Goal: Task Accomplishment & Management: Manage account settings

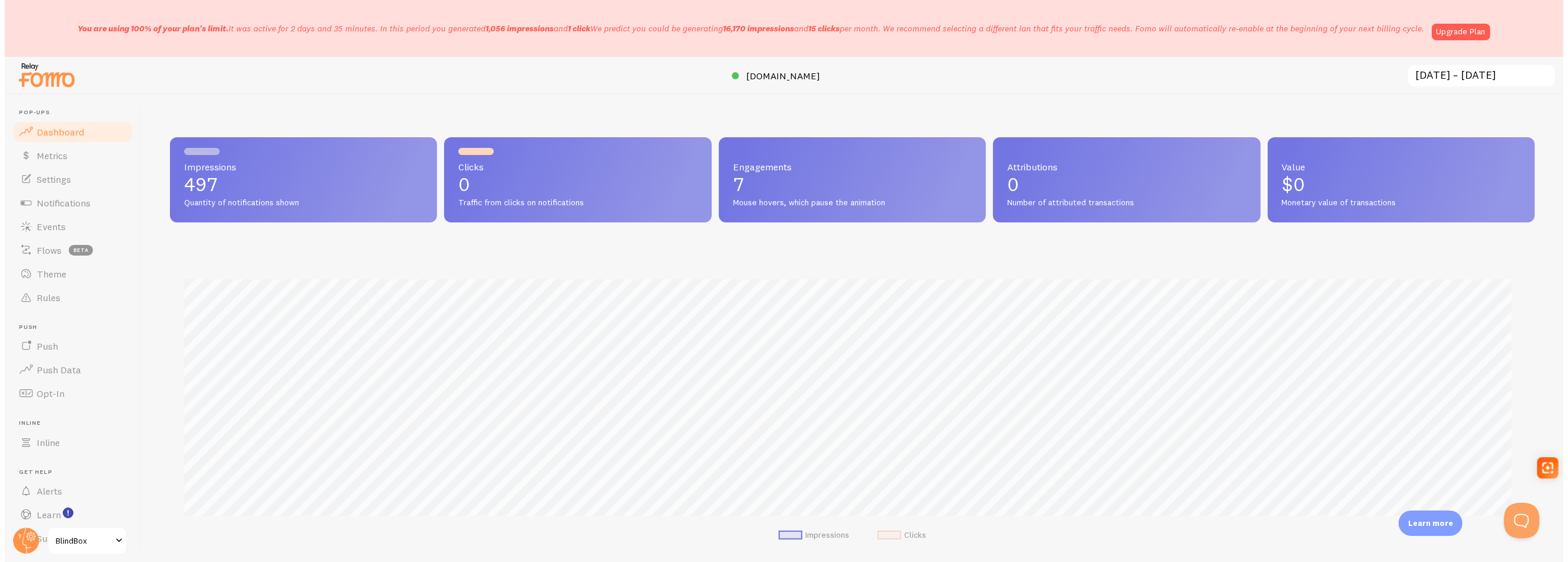
scroll to position [311, 1365]
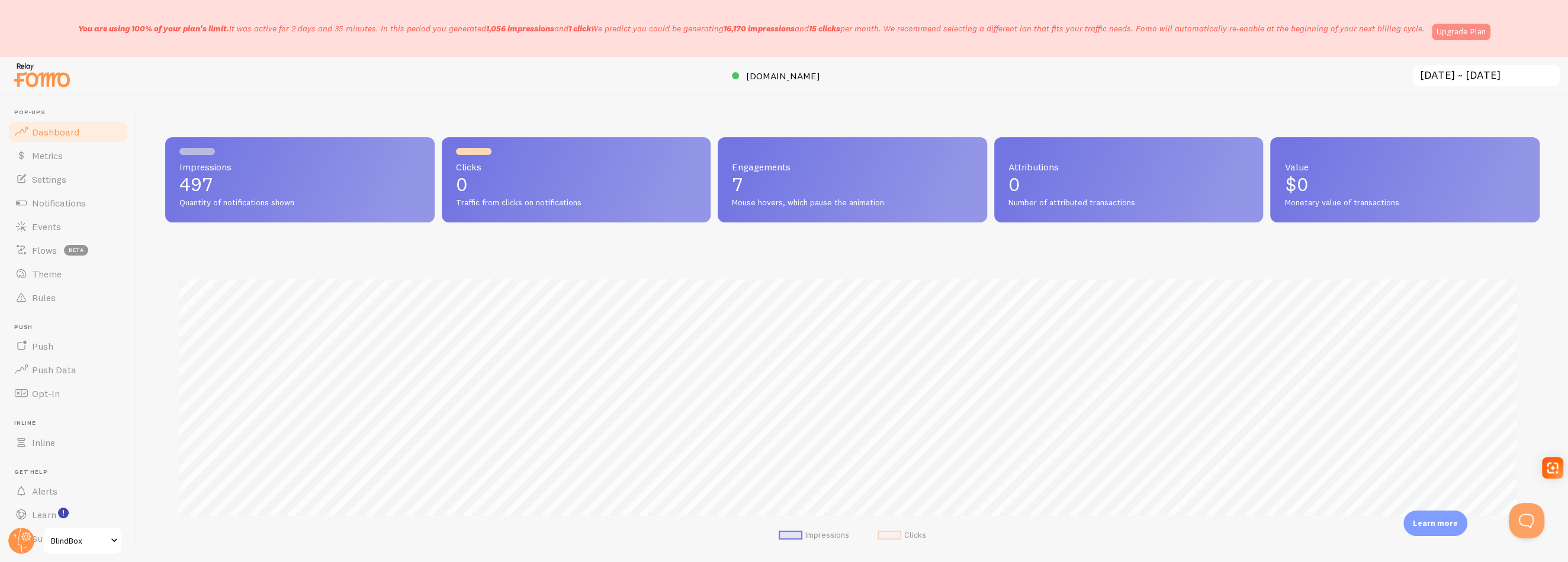
click at [1466, 38] on link "Upgrade Plan" at bounding box center [1461, 32] width 58 height 16
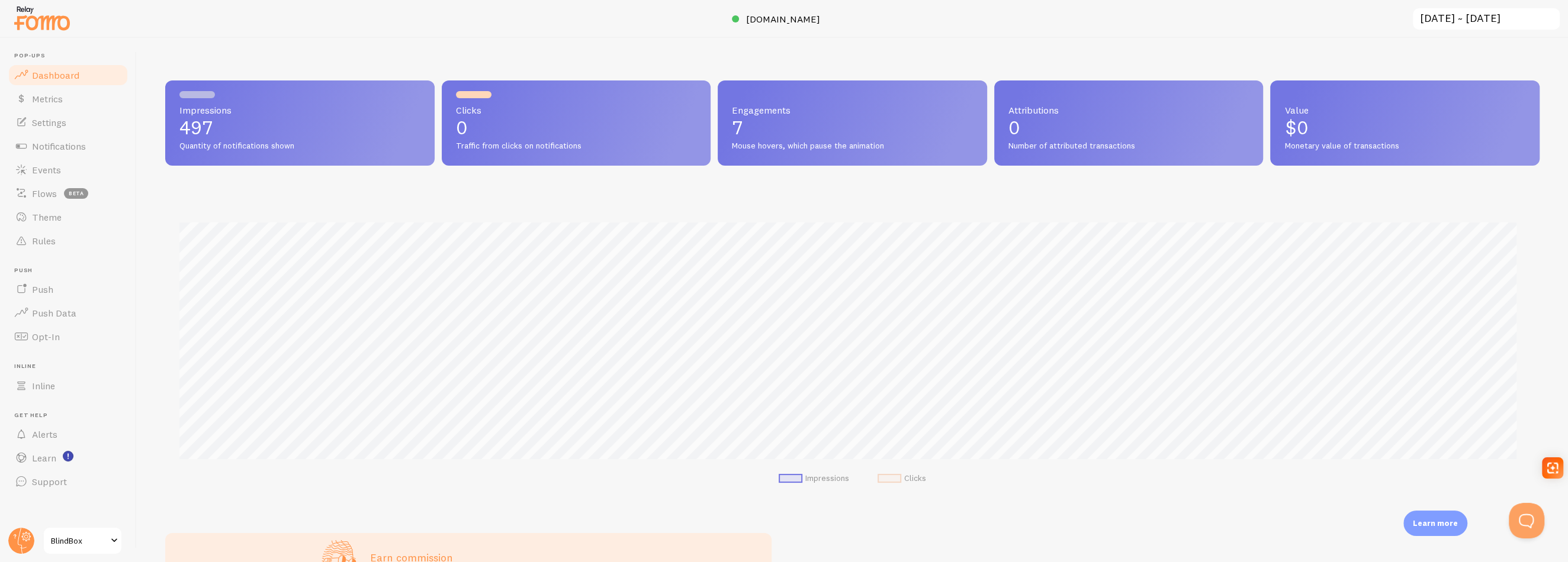
scroll to position [591376, 590779]
click at [58, 119] on span "Settings" at bounding box center [49, 122] width 34 height 12
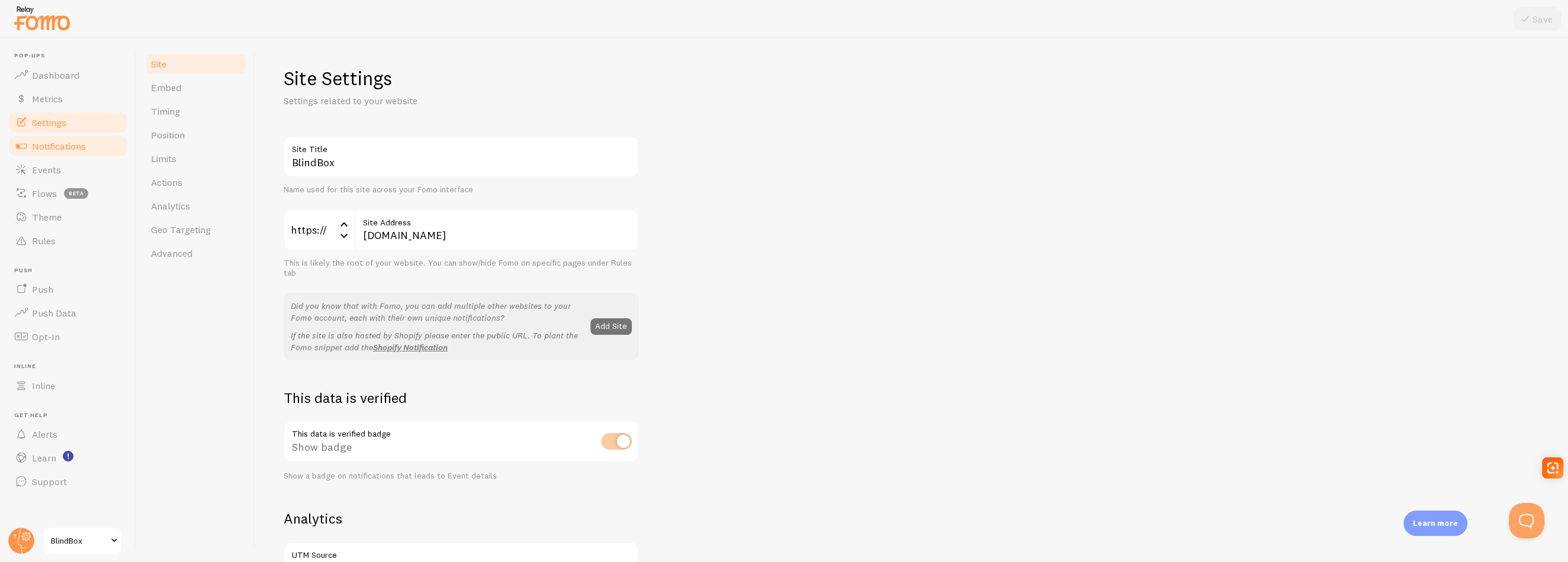
click at [58, 147] on span "Notifications" at bounding box center [59, 146] width 54 height 12
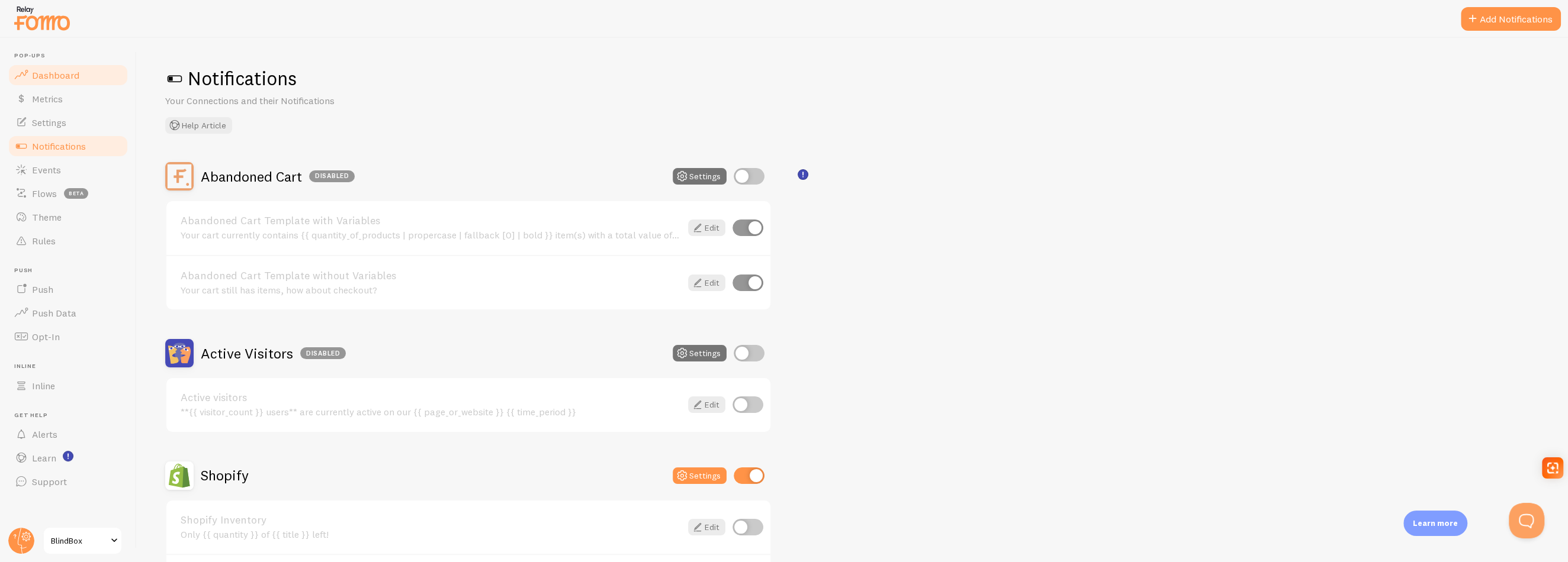
click at [58, 70] on span "Dashboard" at bounding box center [56, 75] width 47 height 12
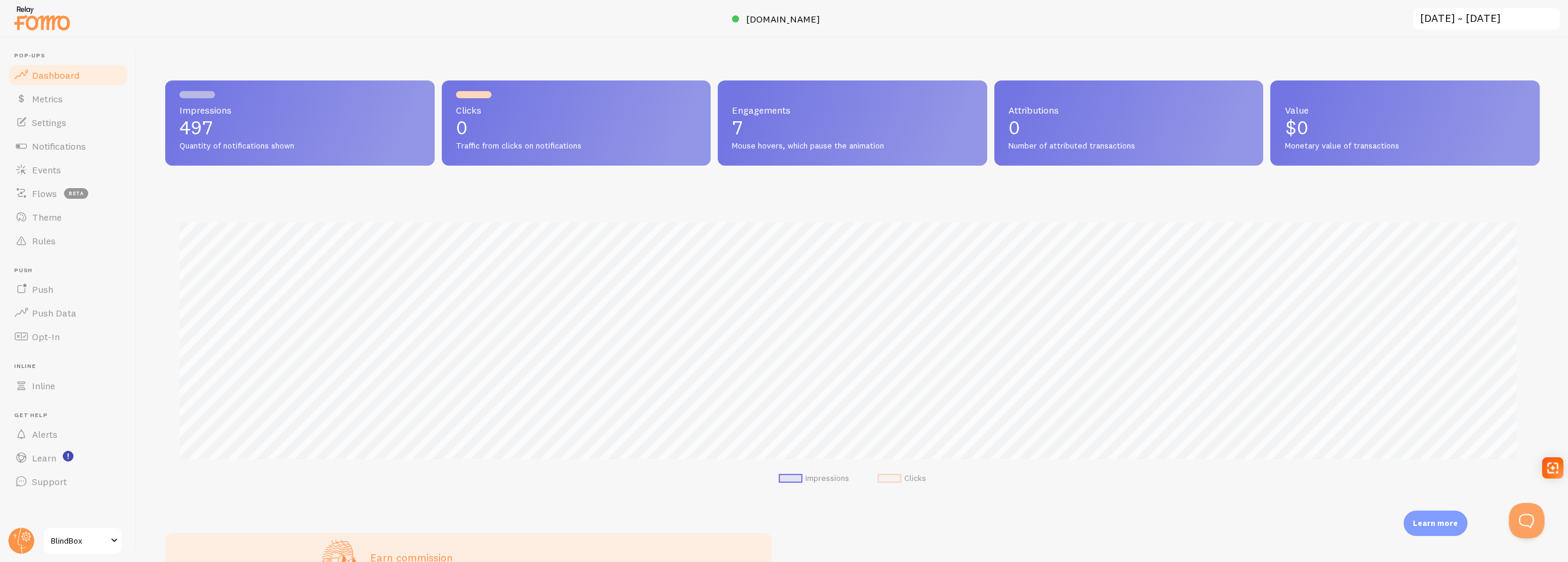
scroll to position [311, 1365]
click at [59, 536] on span "BlindBox" at bounding box center [79, 540] width 56 height 14
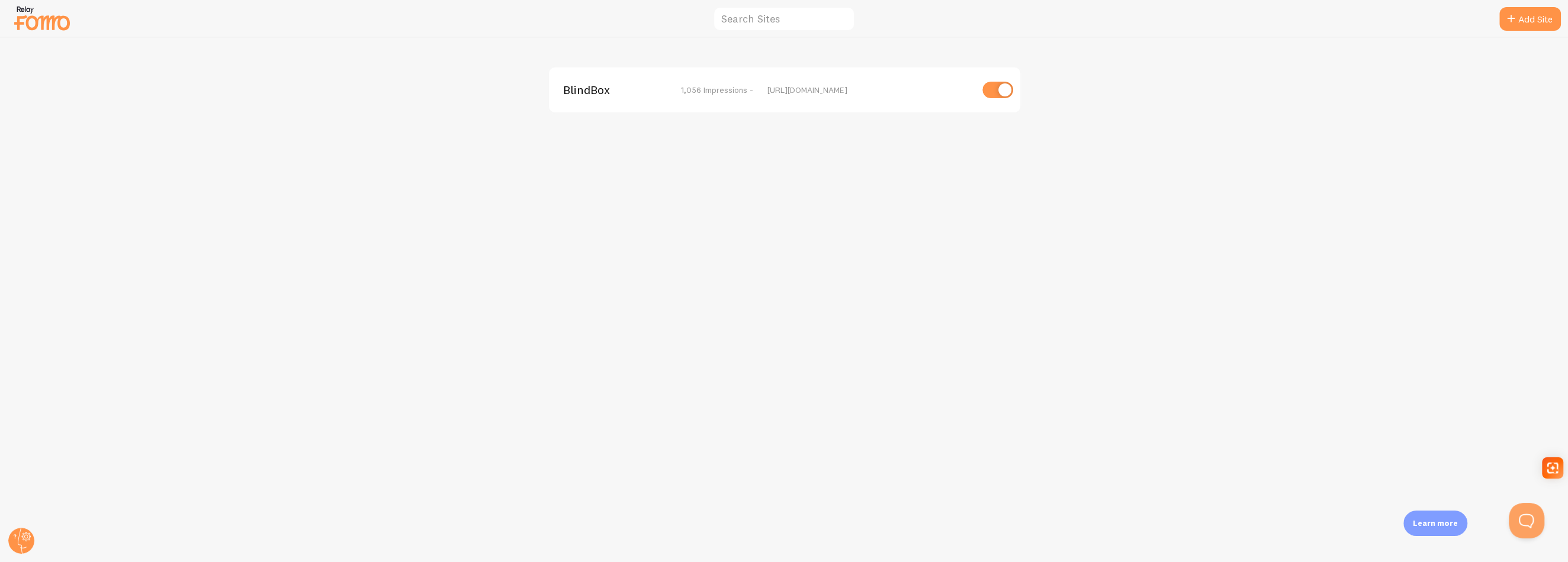
click at [37, 19] on img at bounding box center [41, 18] width 59 height 30
click at [15, 20] on img at bounding box center [41, 18] width 59 height 30
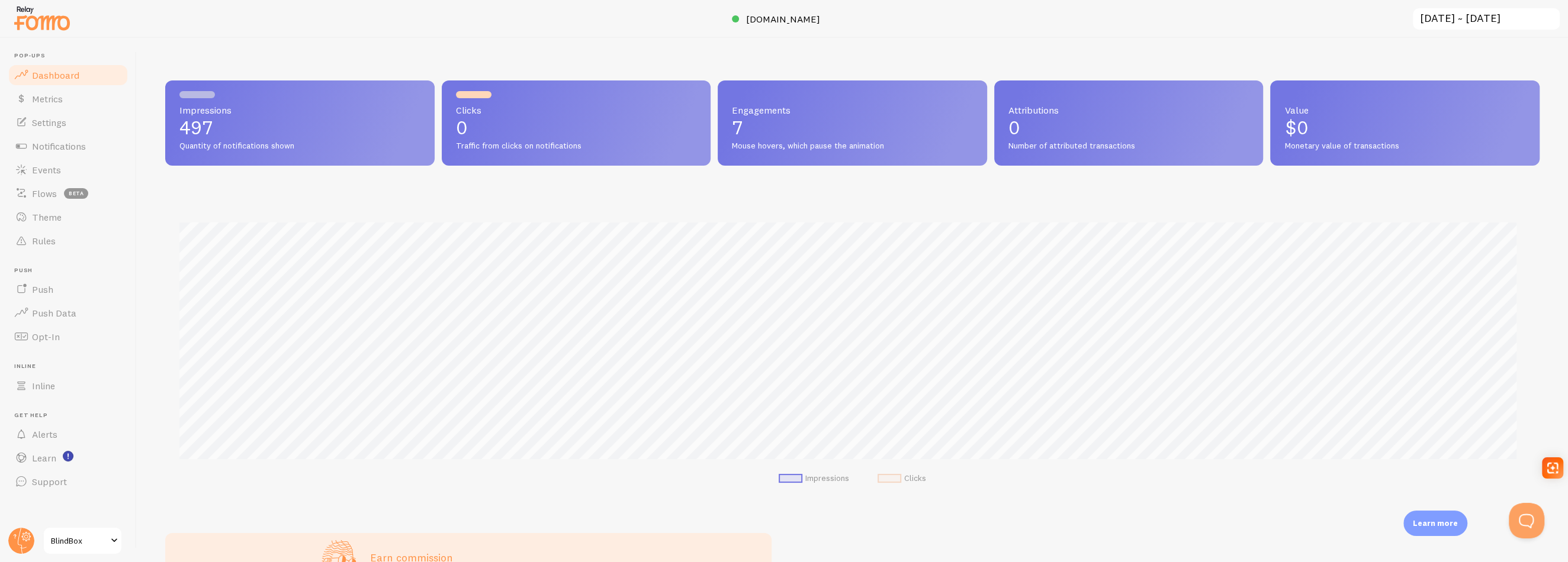
scroll to position [311, 1365]
click at [30, 118] on link "Settings" at bounding box center [68, 122] width 122 height 24
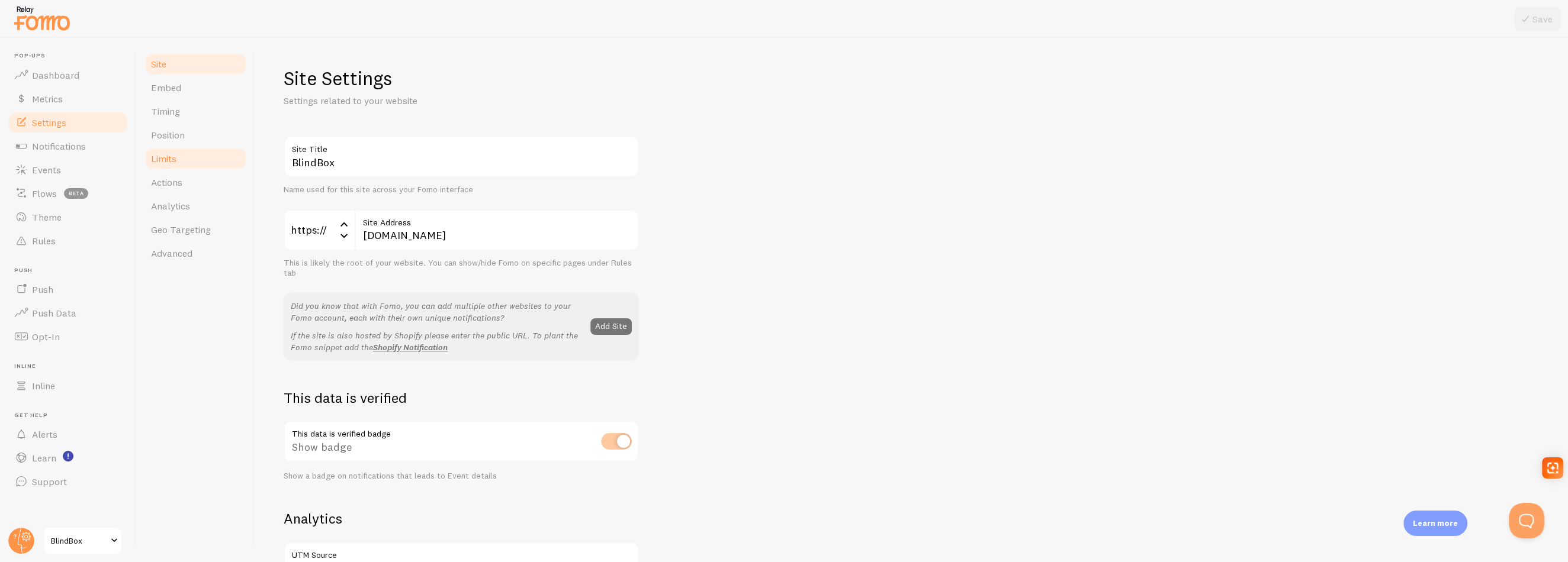
click at [161, 160] on span "Limits" at bounding box center [164, 158] width 26 height 12
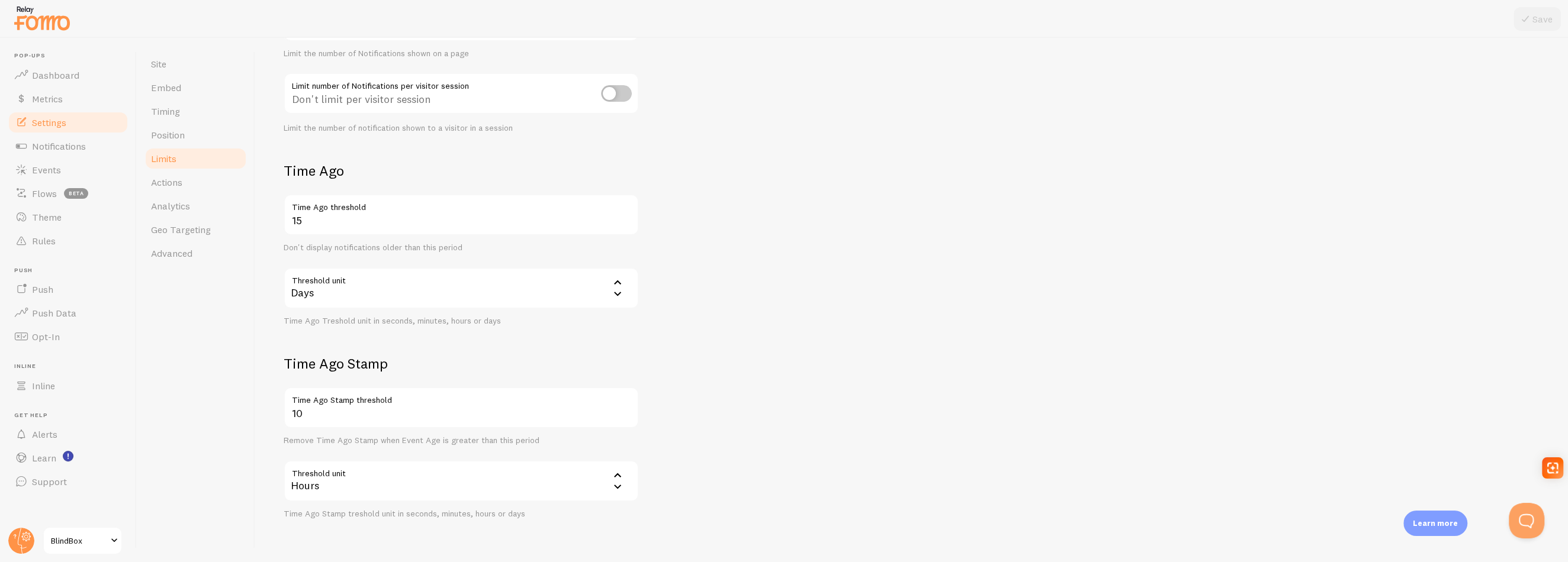
scroll to position [204, 0]
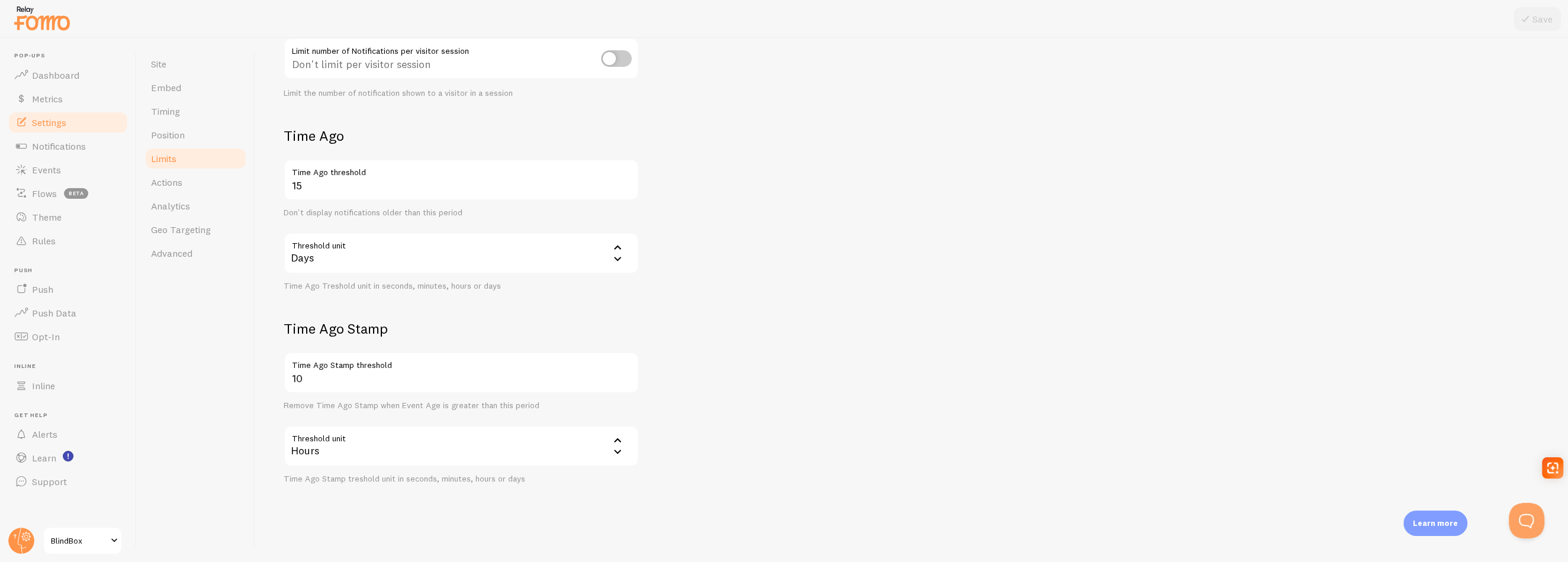
click at [100, 541] on span "BlindBox" at bounding box center [79, 540] width 56 height 14
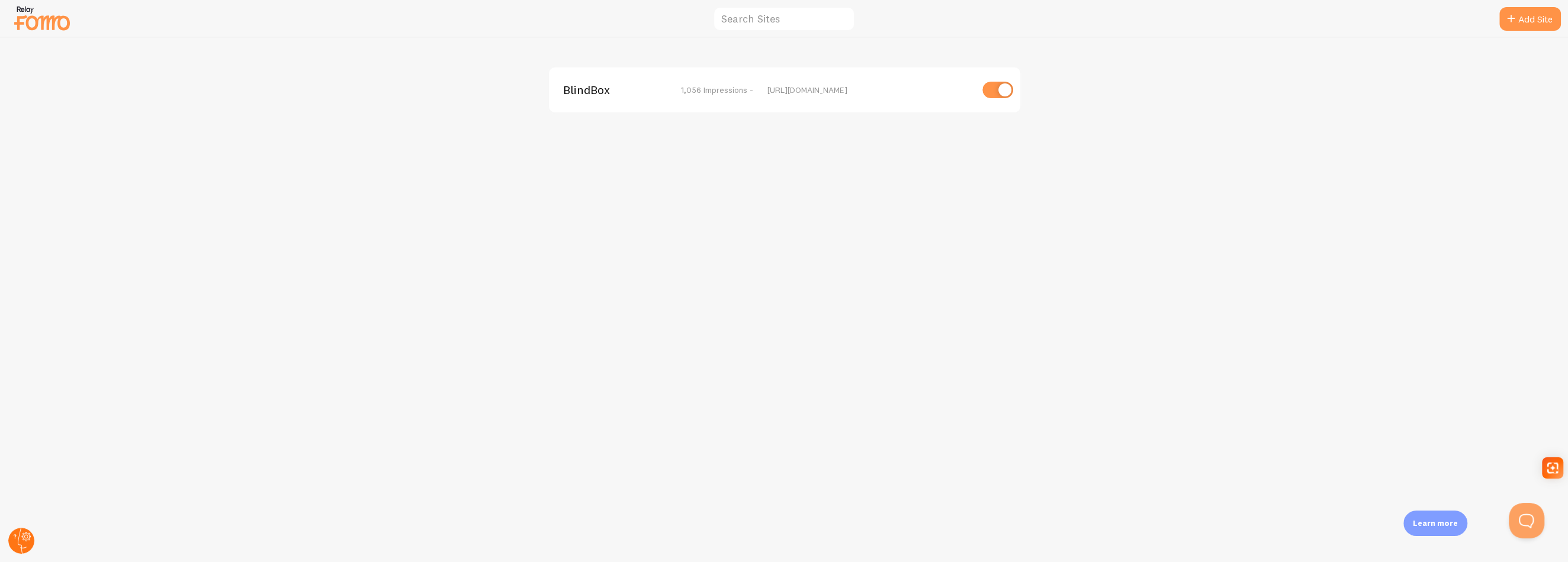
click at [16, 543] on circle at bounding box center [21, 541] width 26 height 26
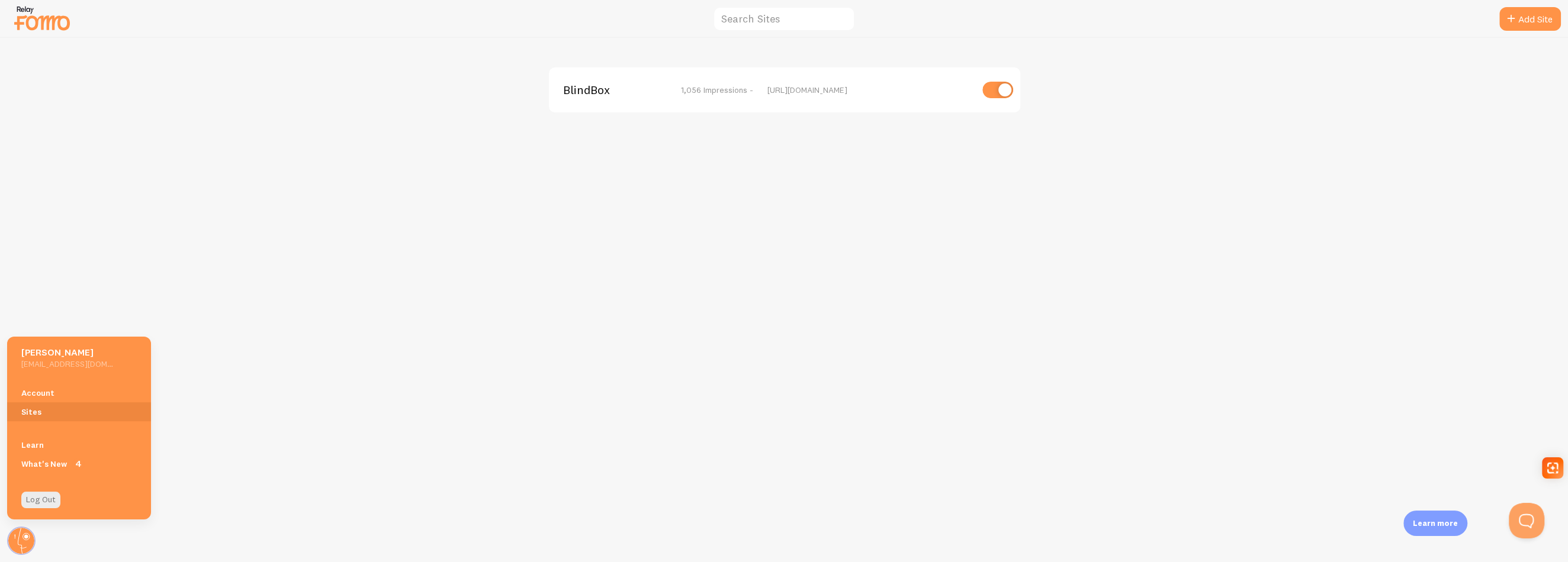
drag, startPoint x: 111, startPoint y: 133, endPoint x: 68, endPoint y: 98, distance: 55.4
click at [109, 131] on div "BlindBox 1,056 Impressions - https://blindbox.co.nz" at bounding box center [784, 300] width 1567 height 524
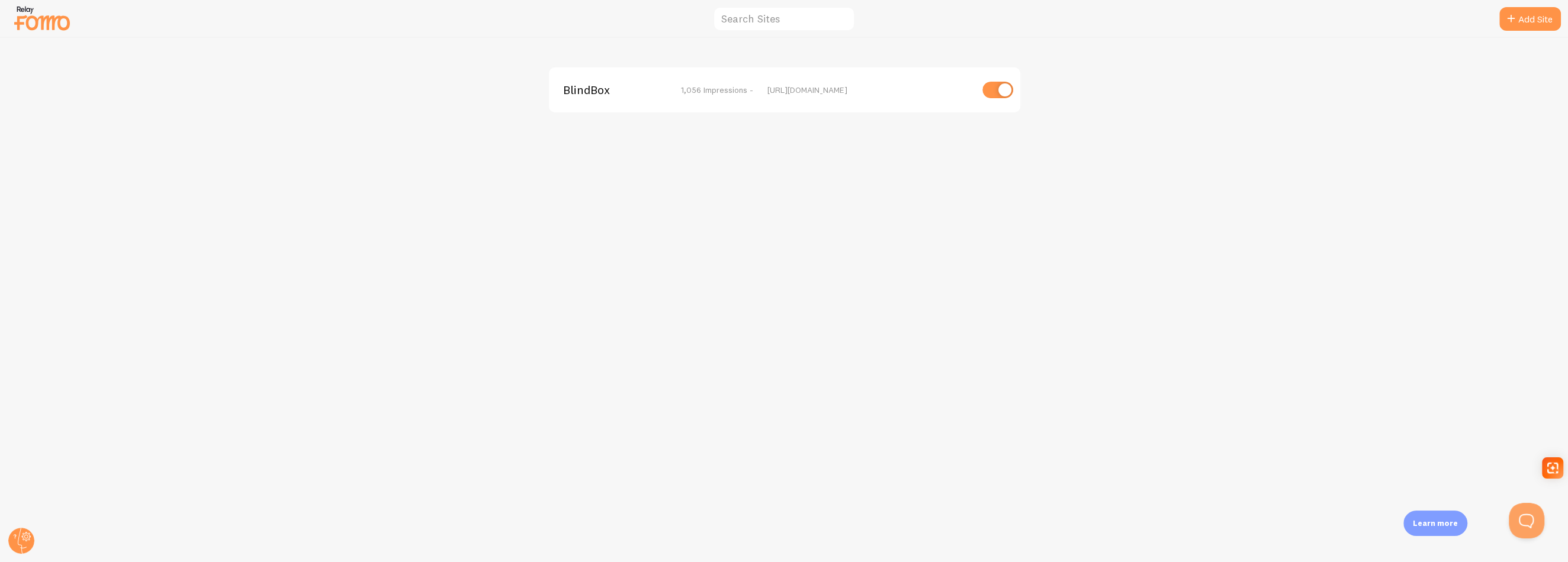
click at [17, 12] on img at bounding box center [41, 18] width 59 height 30
click at [27, 16] on img at bounding box center [41, 18] width 59 height 30
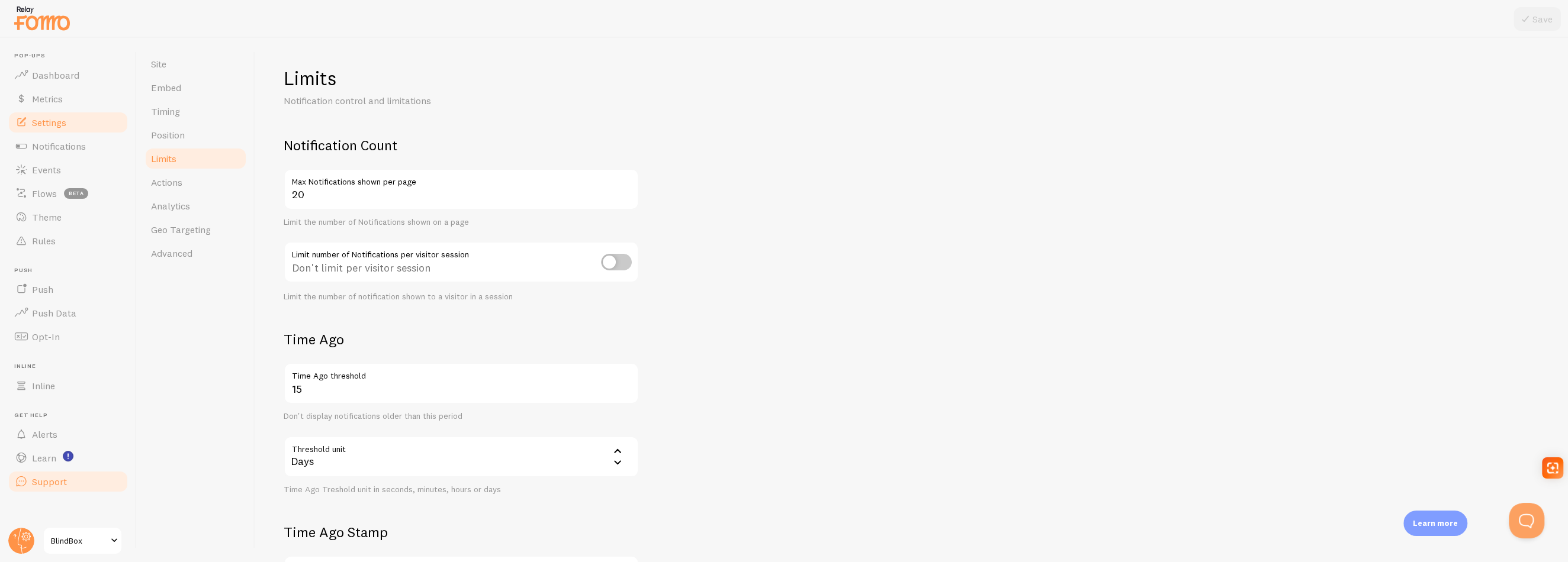
click at [46, 490] on link "Support" at bounding box center [68, 481] width 122 height 24
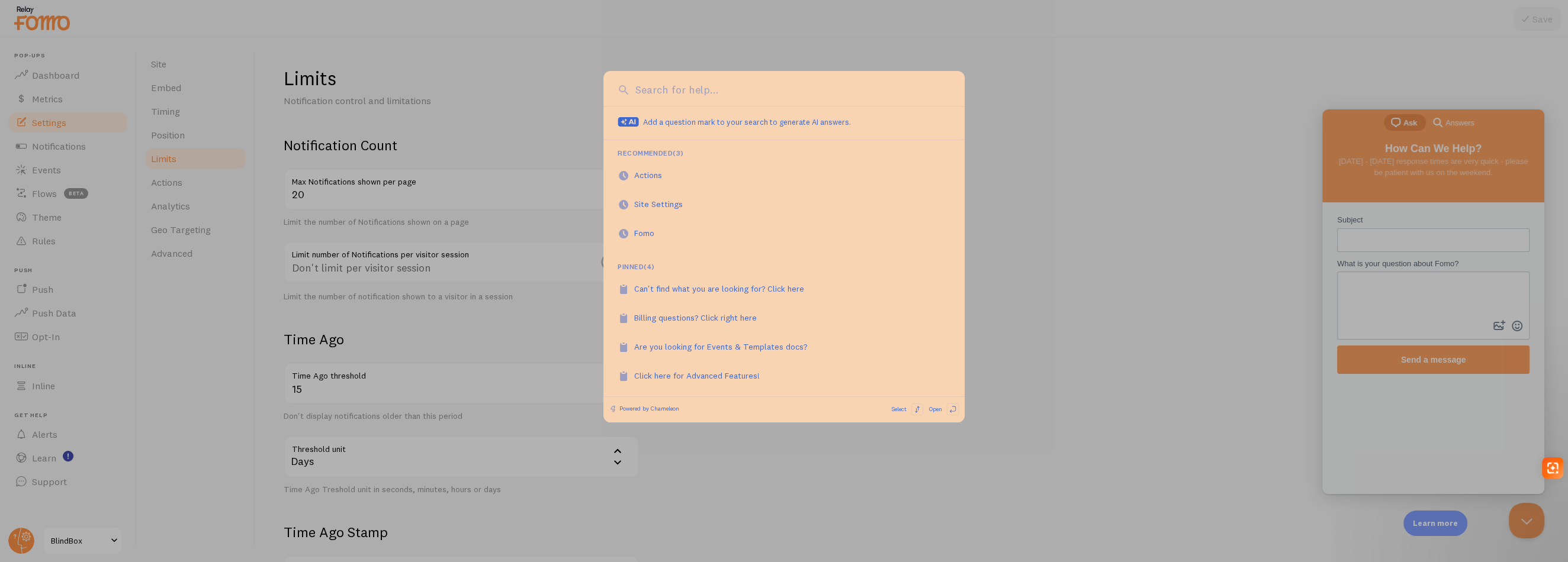
click at [1014, 404] on div at bounding box center [784, 281] width 1568 height 562
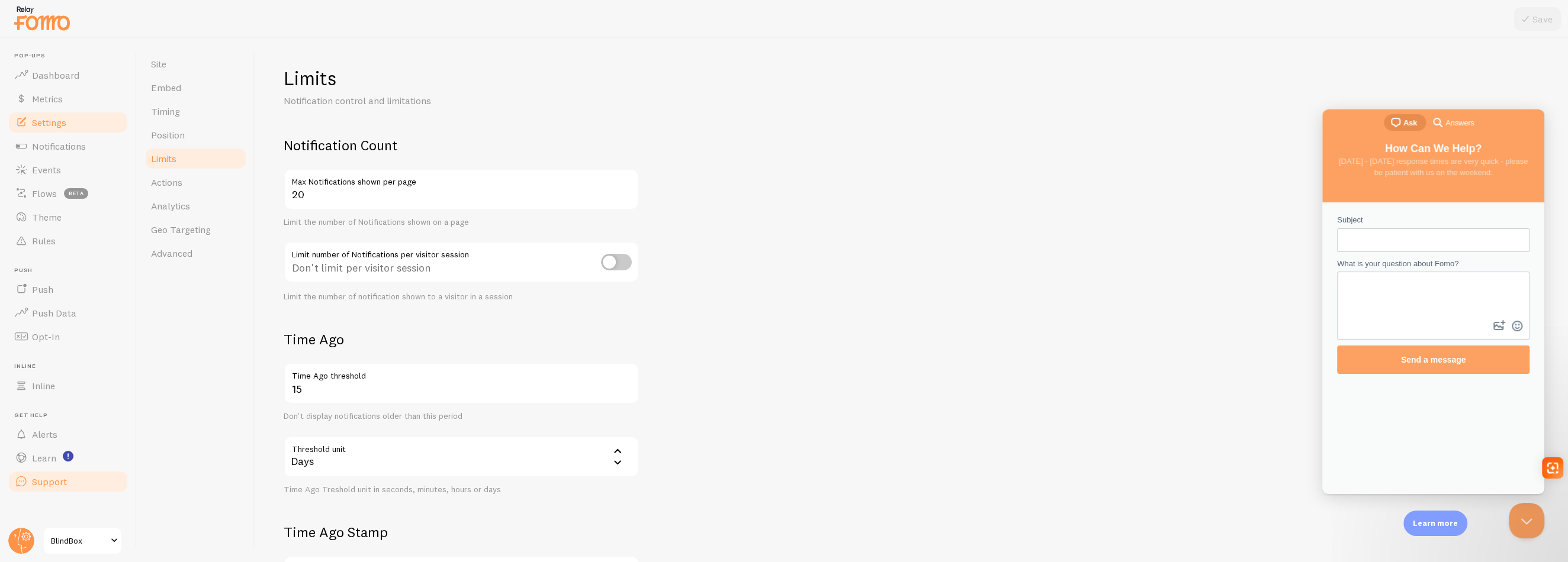
click at [58, 480] on span "Support" at bounding box center [49, 481] width 35 height 12
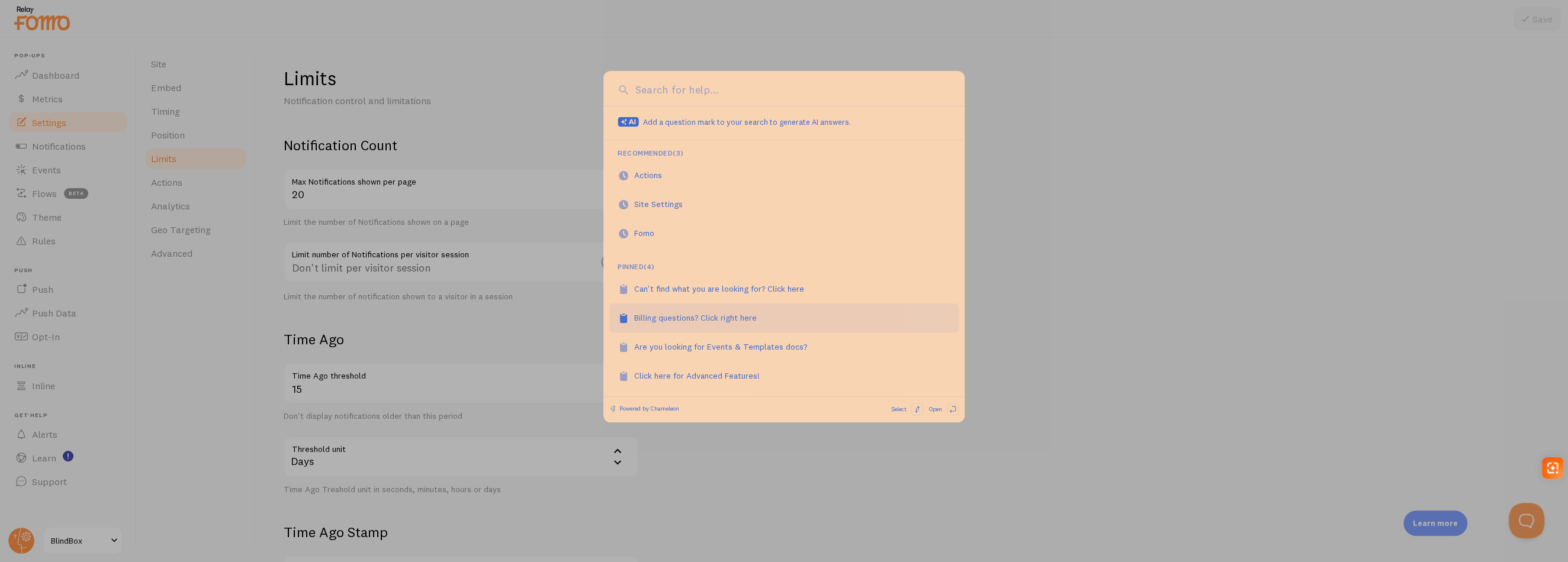
click at [685, 327] on link "Billing questions? Click right here" at bounding box center [784, 318] width 349 height 29
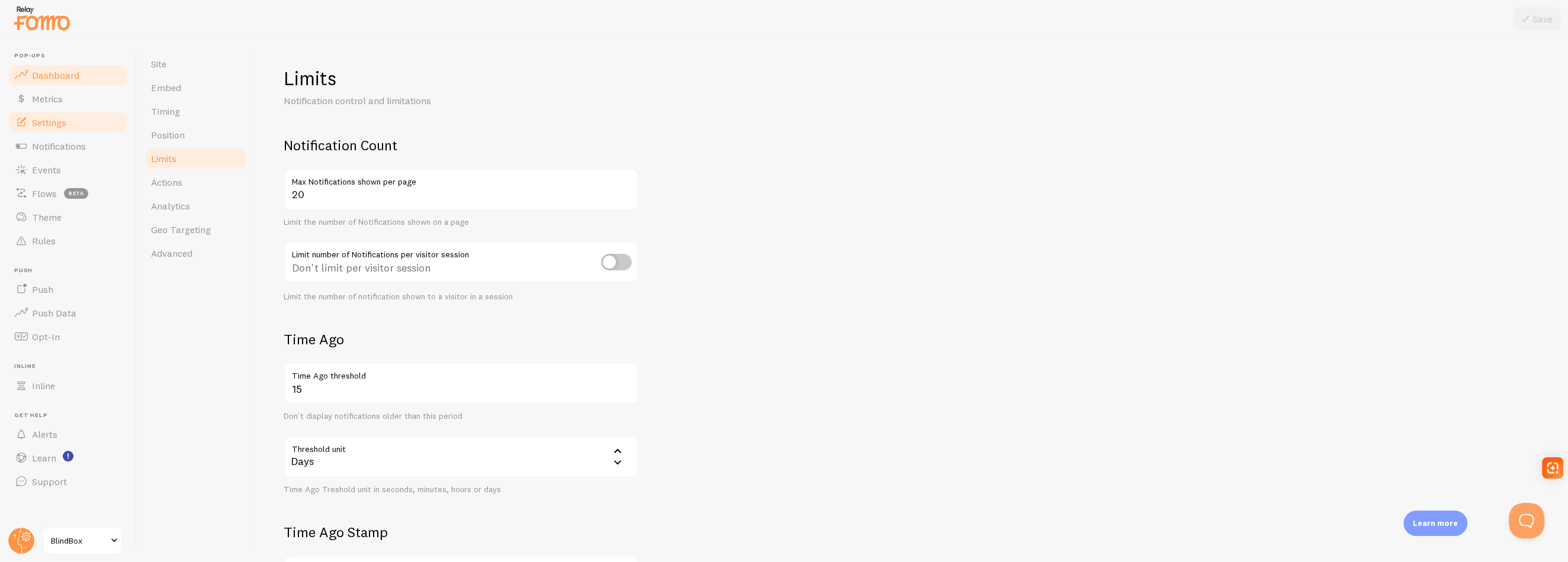
click at [60, 69] on span "Dashboard" at bounding box center [56, 75] width 47 height 12
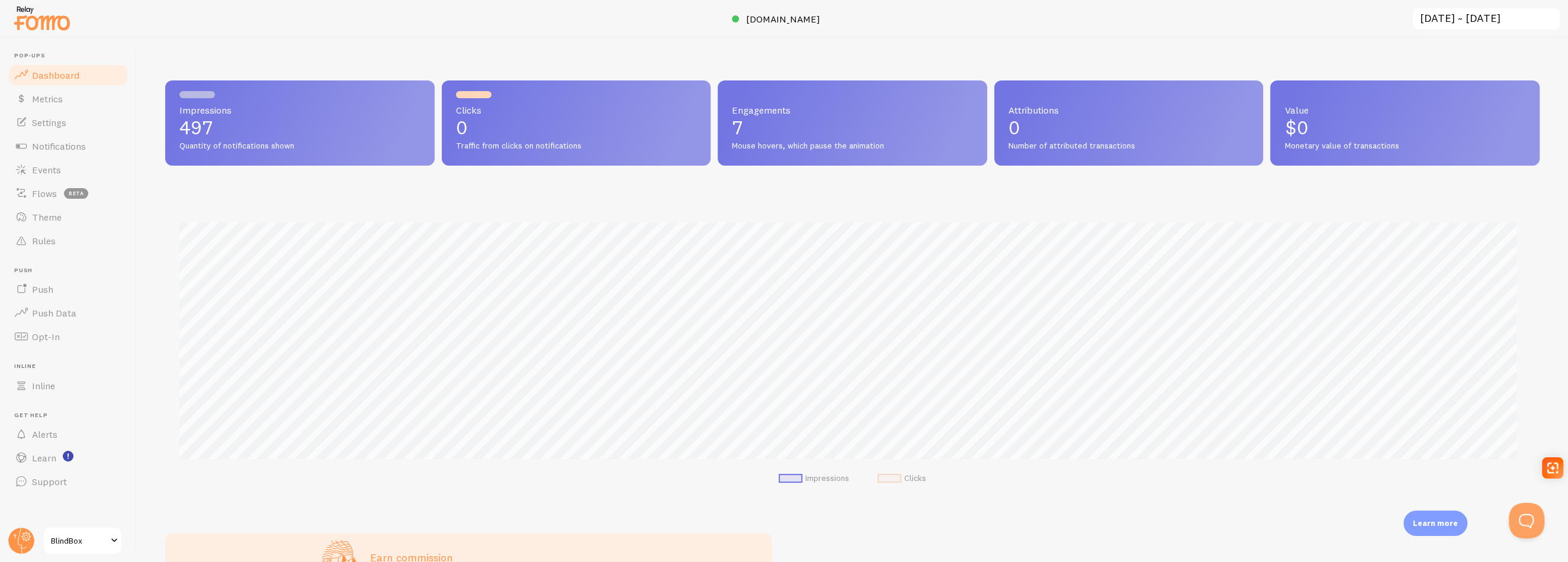
scroll to position [311, 1365]
click at [54, 151] on link "Notifications" at bounding box center [68, 146] width 122 height 24
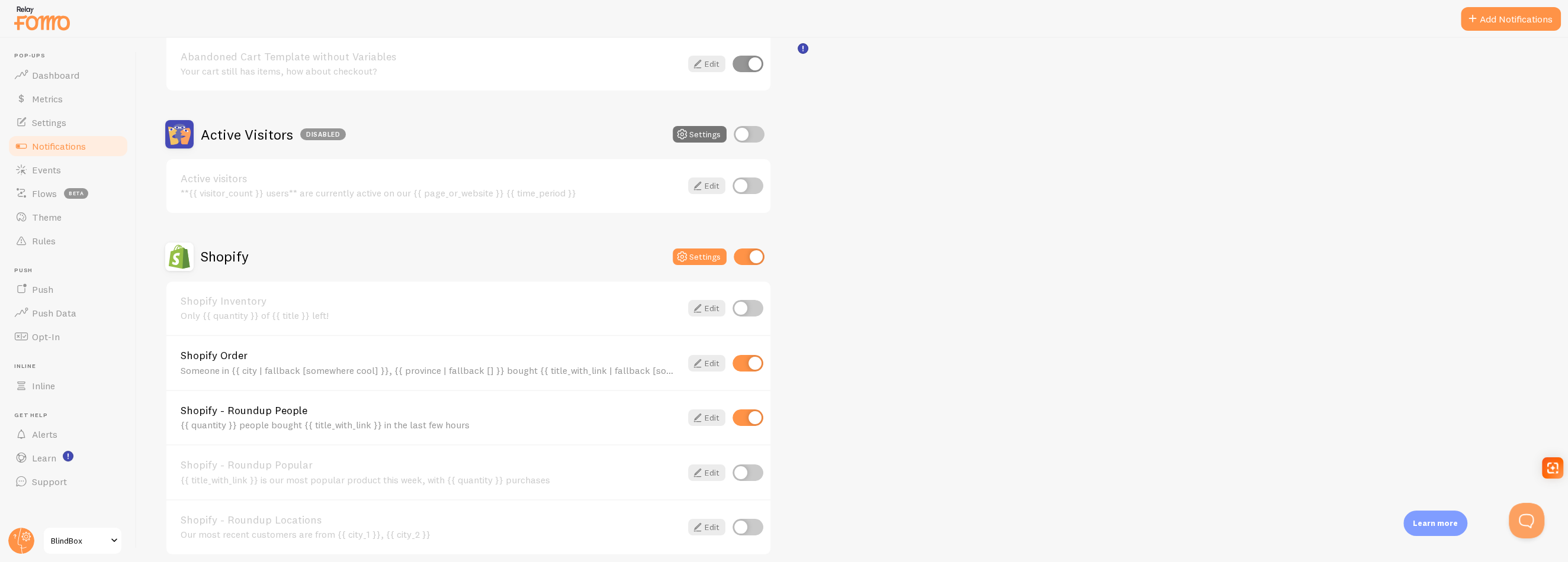
scroll to position [237, 0]
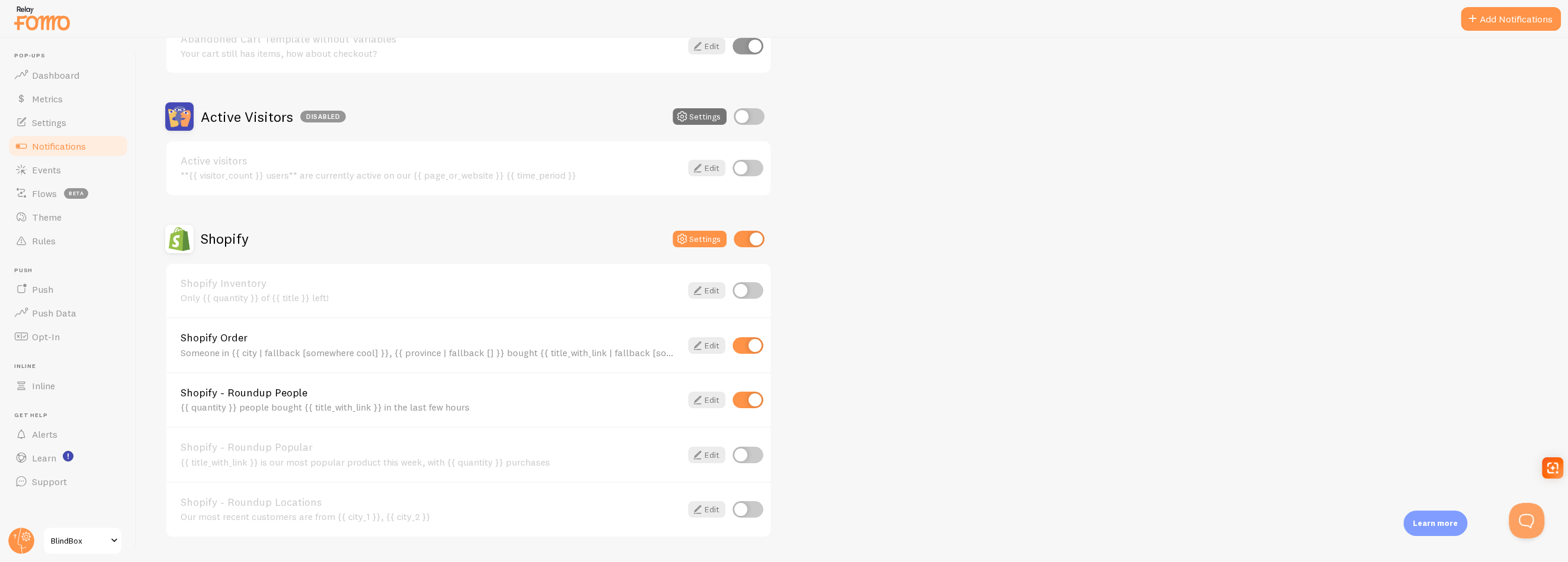
click at [761, 343] on input "checkbox" at bounding box center [747, 345] width 31 height 16
click at [748, 345] on input "checkbox" at bounding box center [747, 345] width 31 height 16
checkbox input "true"
click at [655, 355] on div "Someone in {{ city | fallback [somewhere cool] }}, {{ province | fallback [] }}…" at bounding box center [431, 353] width 500 height 11
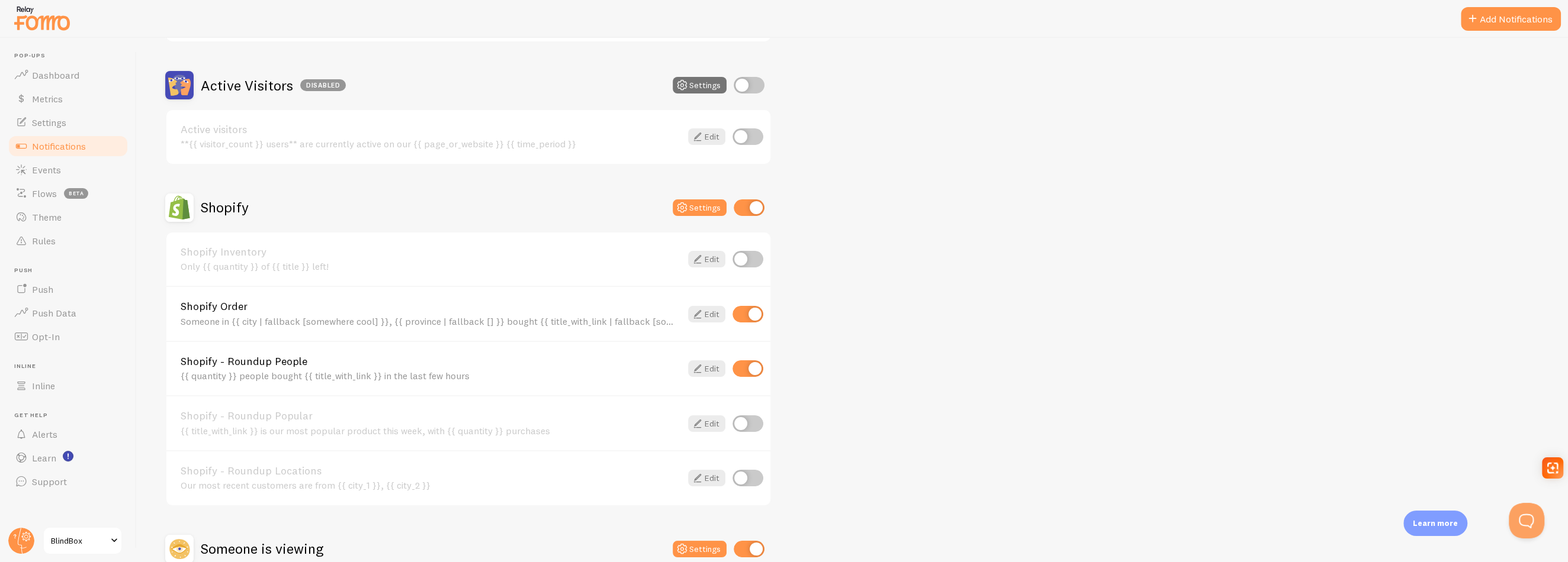
scroll to position [296, 0]
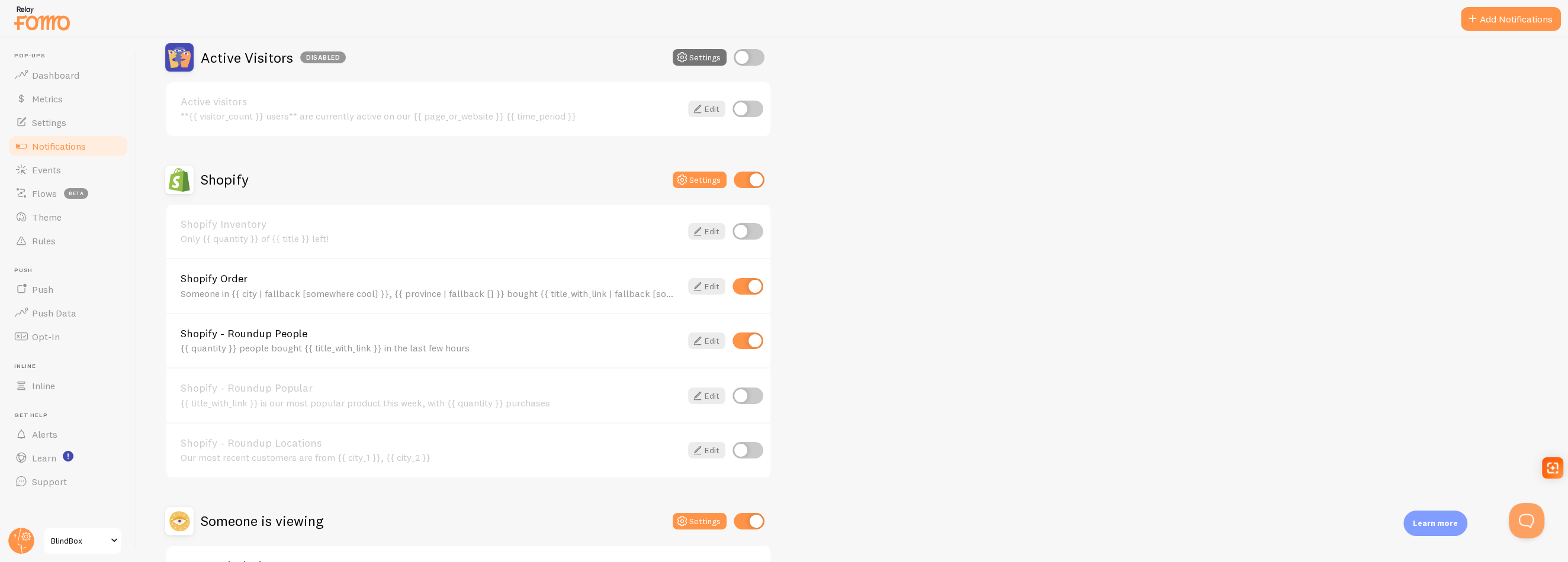
click at [283, 342] on div "{{ quantity }} people bought {{ title_with_link }} in the last few hours" at bounding box center [431, 348] width 500 height 11
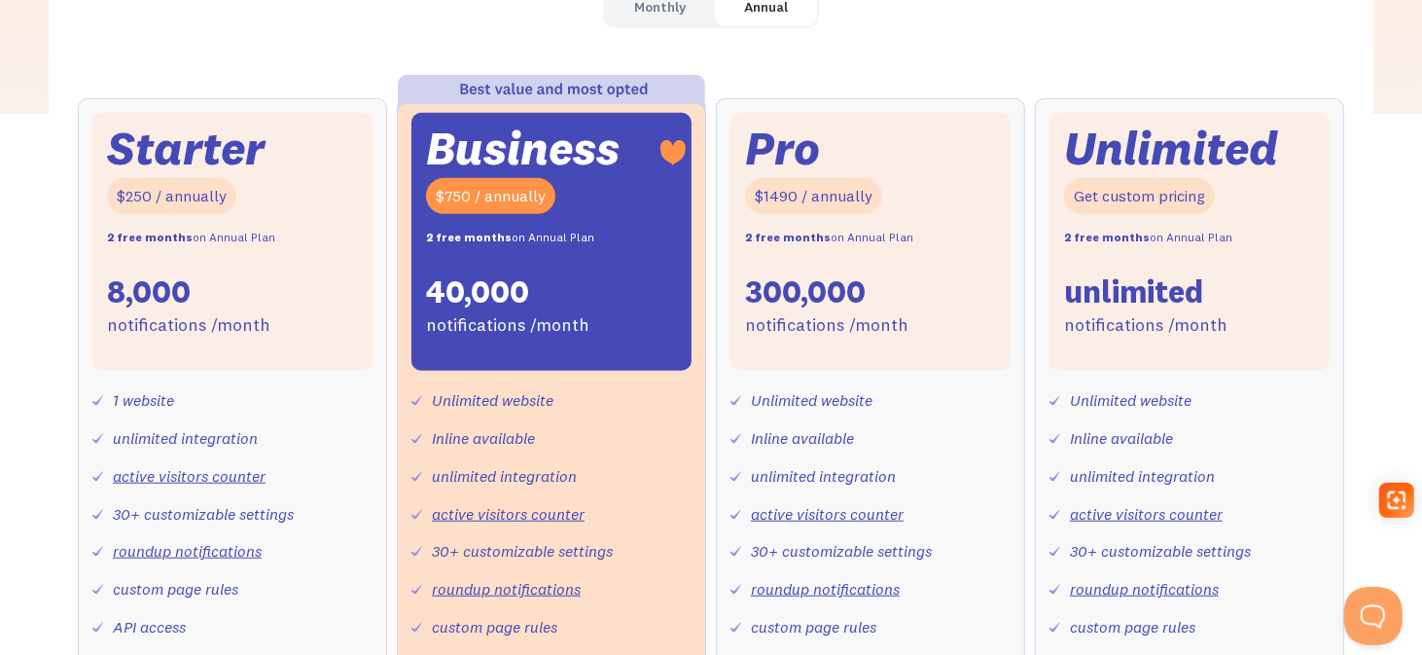
scroll to position [681, 0]
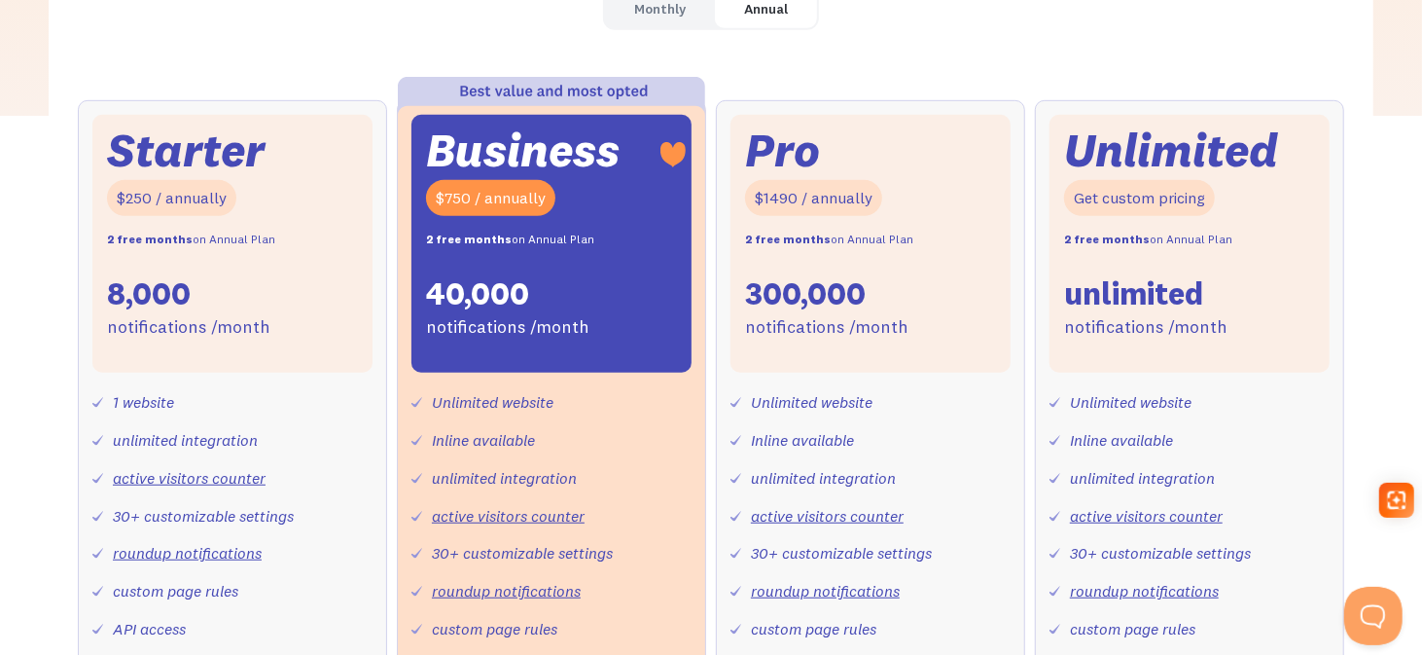
scroll to position [681, 0]
